Goal: Obtain resource: Download file/media

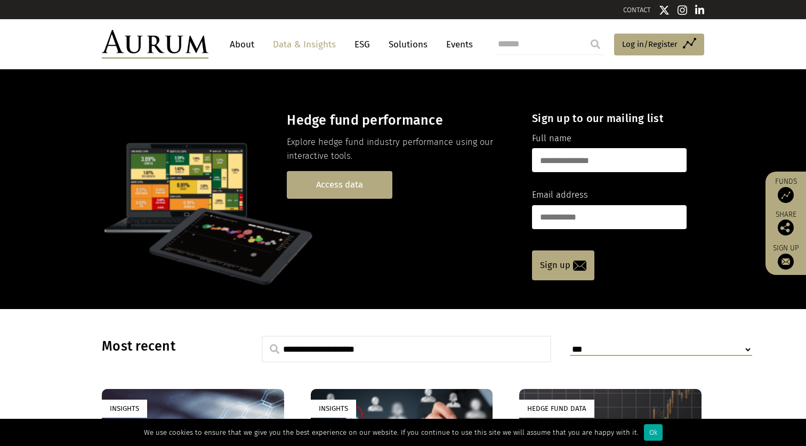
click at [346, 181] on link "Access data" at bounding box center [339, 184] width 105 height 27
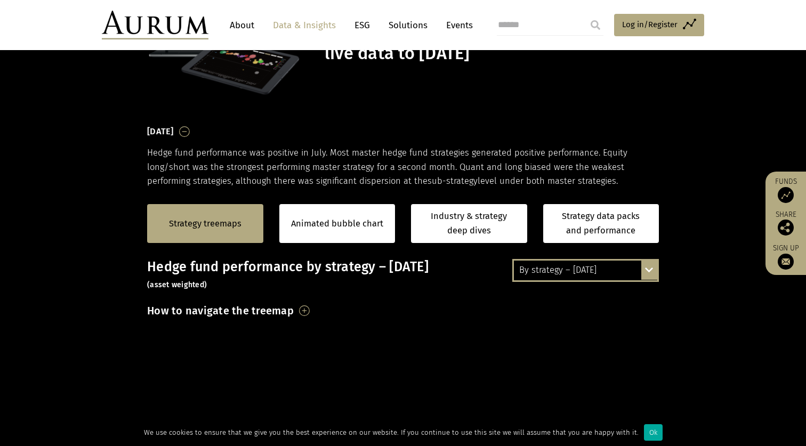
scroll to position [104, 0]
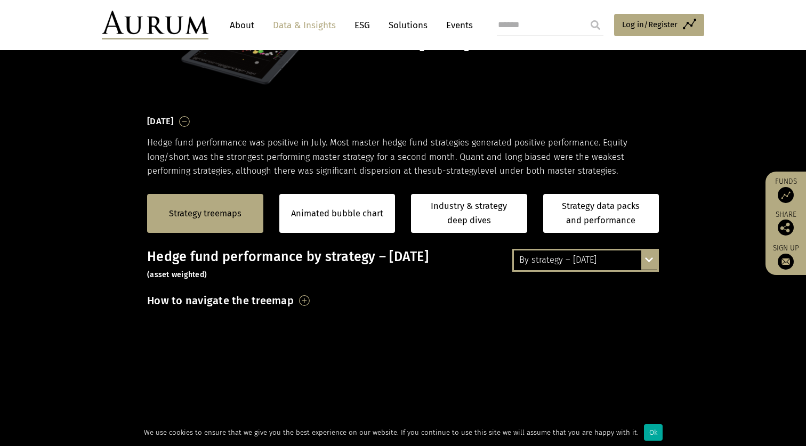
click at [649, 258] on div "By strategy – July 2025 By strategy – July 2025 By strategy – year to date 2016…" at bounding box center [585, 260] width 147 height 22
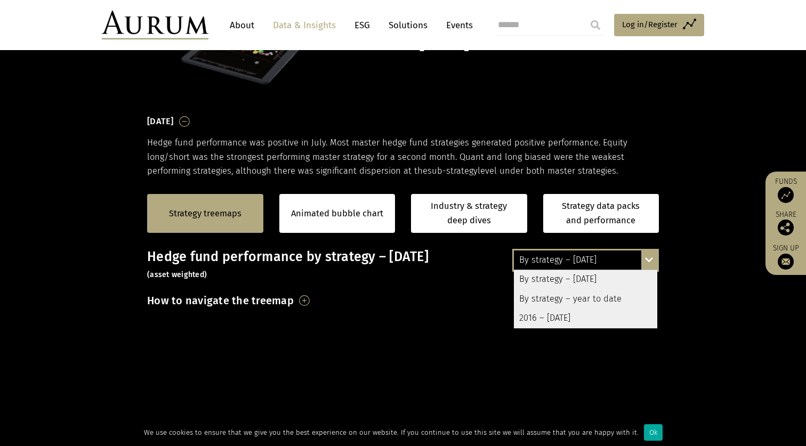
click at [535, 315] on div "2016 – July 2025" at bounding box center [585, 317] width 143 height 19
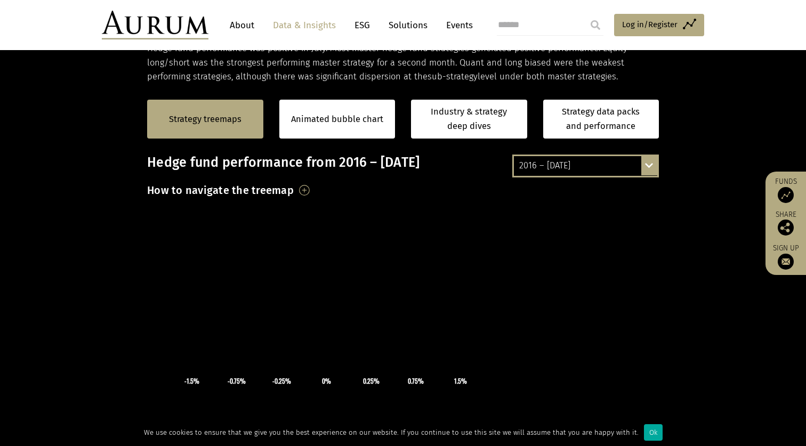
scroll to position [197, 0]
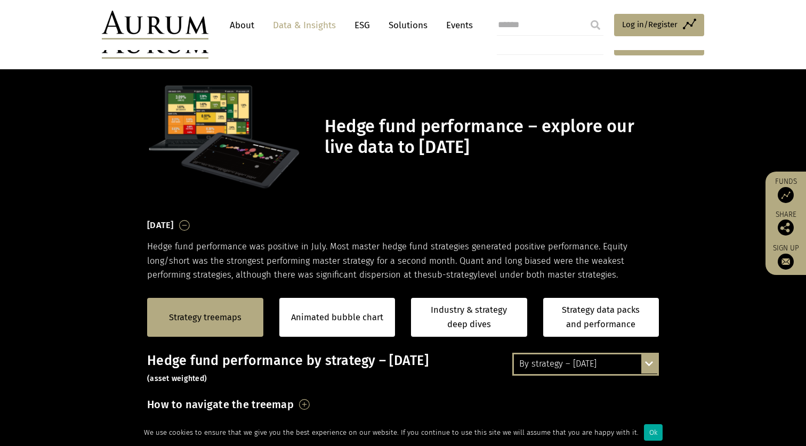
scroll to position [222, 0]
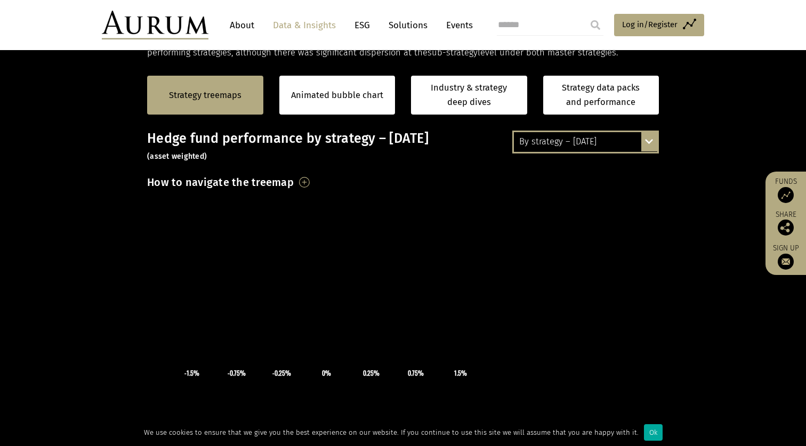
drag, startPoint x: 0, startPoint y: 0, endPoint x: 648, endPoint y: 140, distance: 662.8
click at [648, 140] on div "By strategy – [DATE] By strategy – [DATE] By strategy – year to date 2016 – [DA…" at bounding box center [585, 142] width 147 height 22
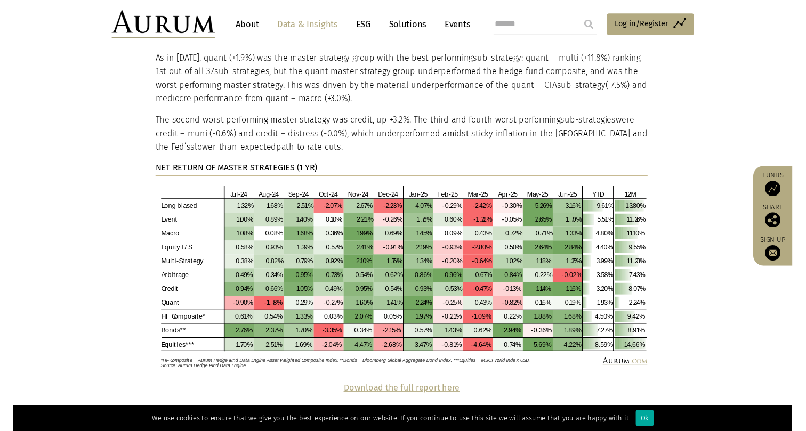
scroll to position [2159, 0]
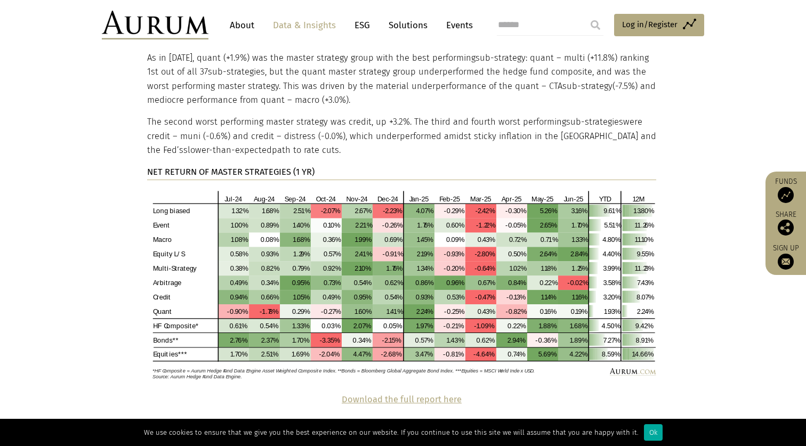
click at [396, 394] on strong "Download the full report here" at bounding box center [402, 399] width 120 height 10
